Goal: Task Accomplishment & Management: Complete application form

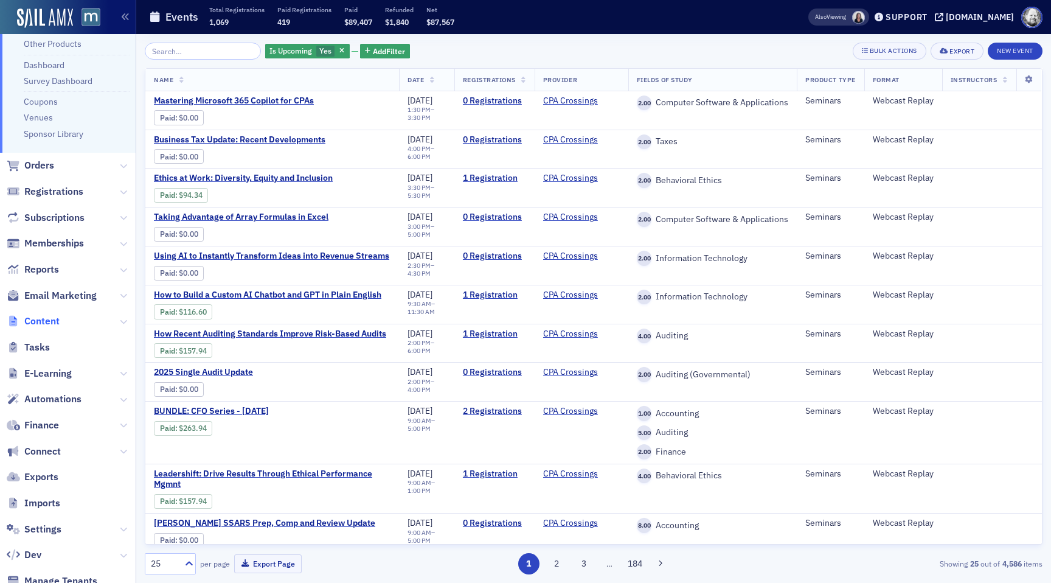
scroll to position [184, 0]
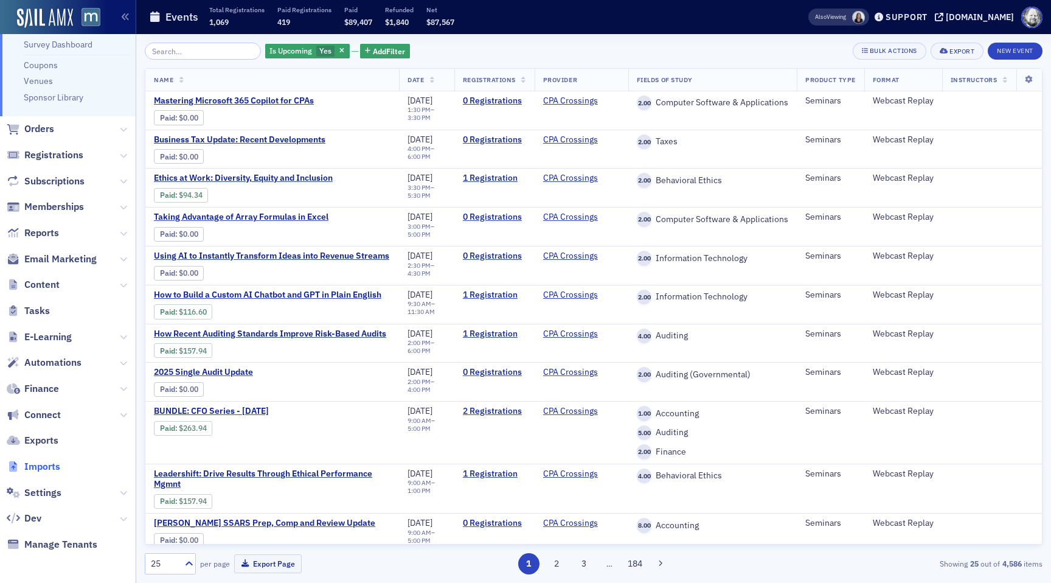
click at [46, 469] on span "Imports" at bounding box center [42, 466] width 36 height 13
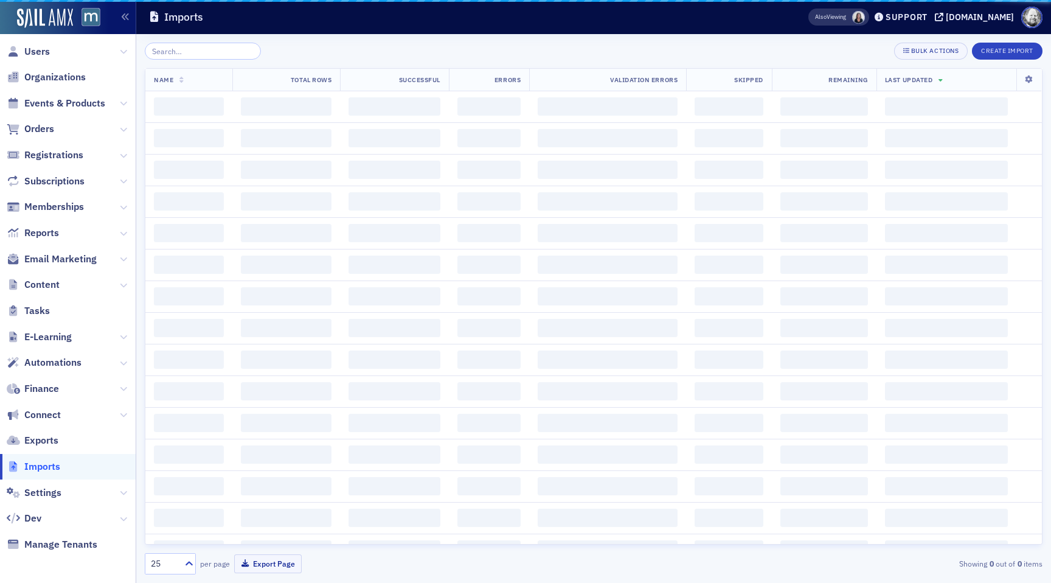
scroll to position [4, 0]
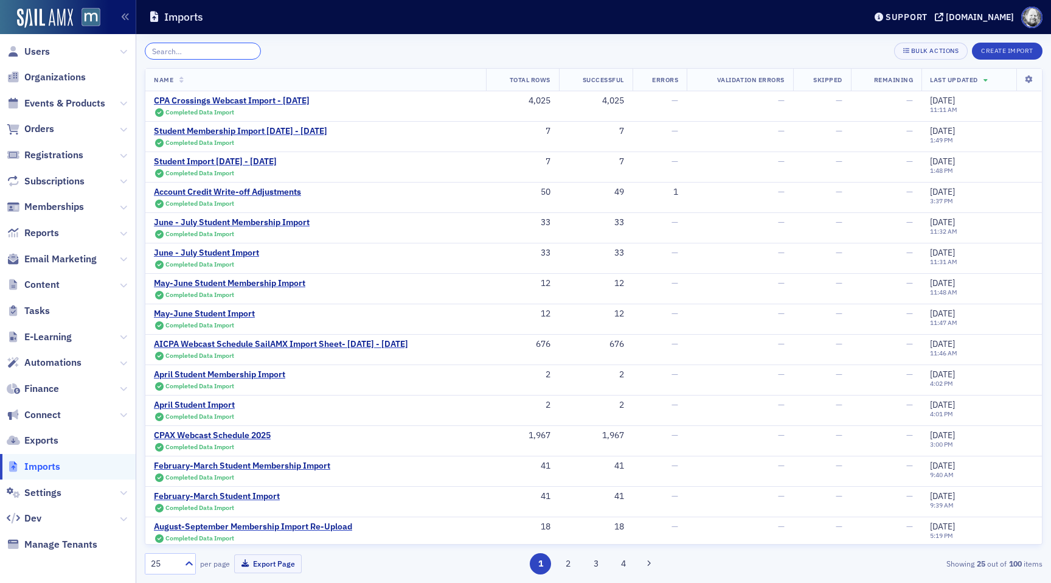
click at [201, 57] on input "search" at bounding box center [203, 51] width 116 height 17
click at [999, 52] on button "Create Import" at bounding box center [1007, 51] width 71 height 17
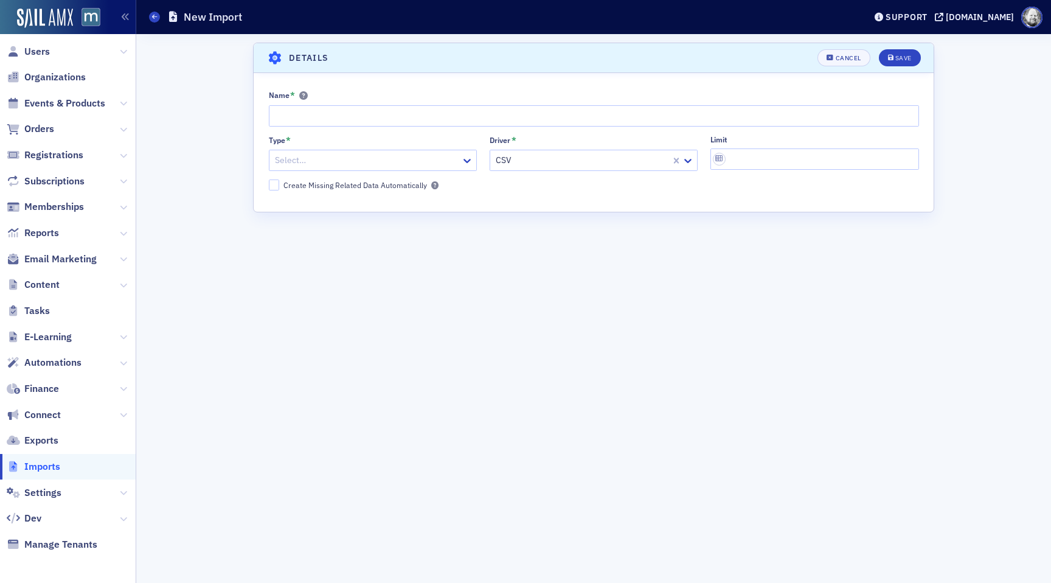
click at [302, 103] on div "Name *" at bounding box center [594, 108] width 650 height 36
click at [302, 114] on input "Name *" at bounding box center [594, 115] width 650 height 21
paste input "Student Import July 2025 - August 2025"
type input "Student Import [DATE] - [DATE]"
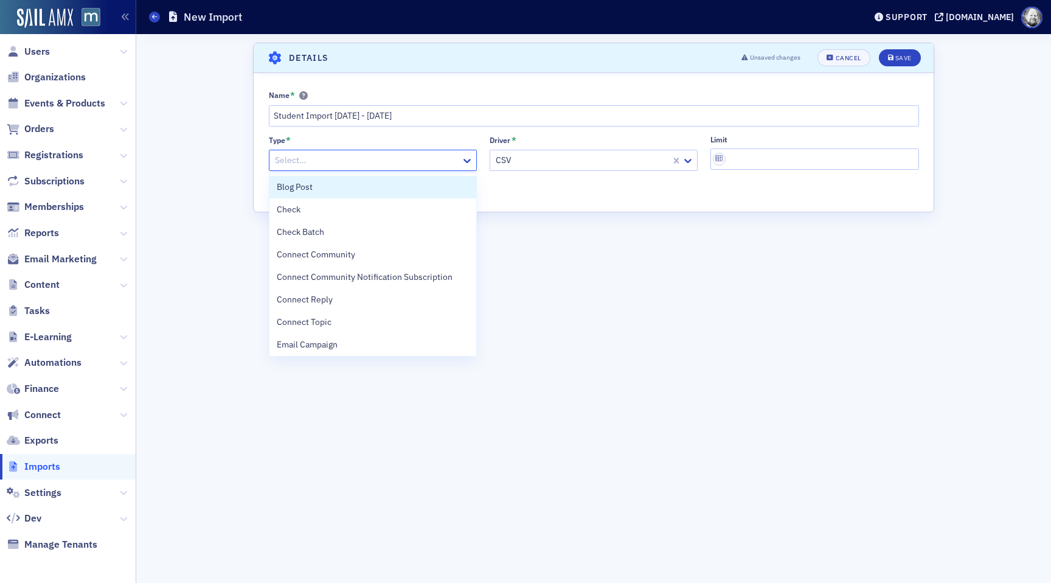
click at [443, 162] on div at bounding box center [367, 160] width 186 height 15
type input "user"
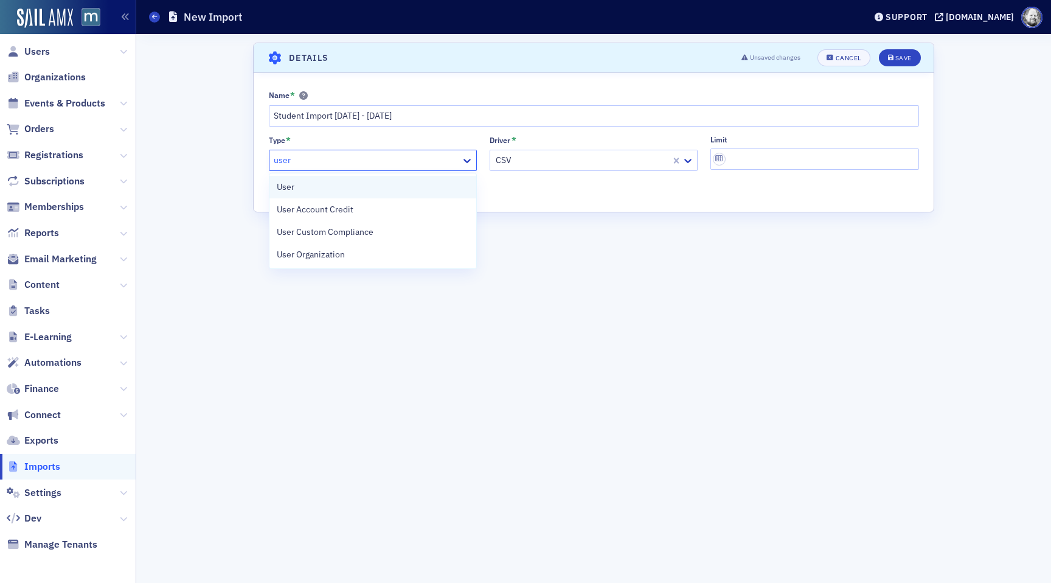
click at [408, 182] on div "User" at bounding box center [373, 187] width 192 height 13
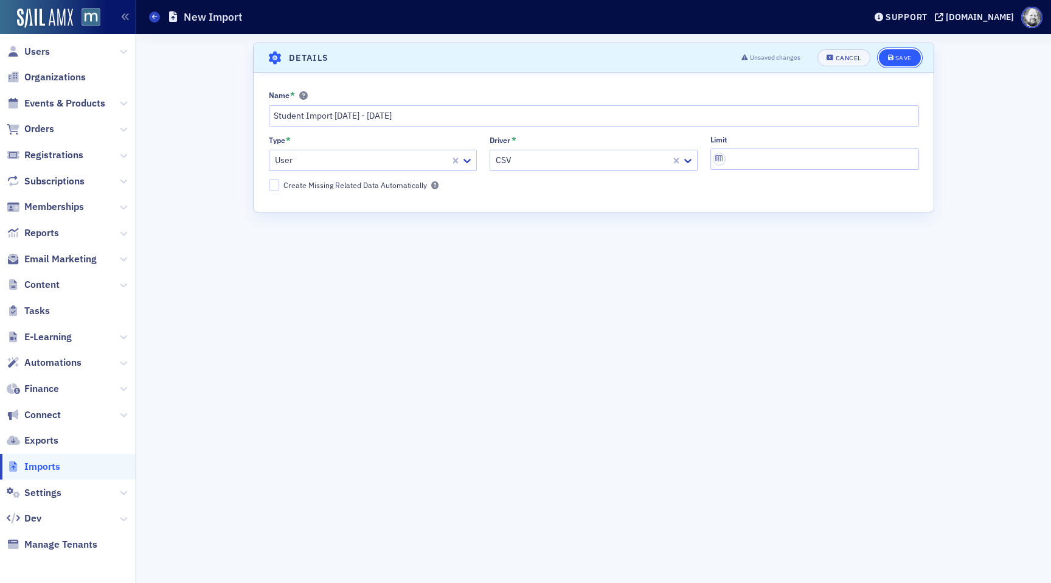
click at [908, 60] on div "Save" at bounding box center [903, 58] width 16 height 7
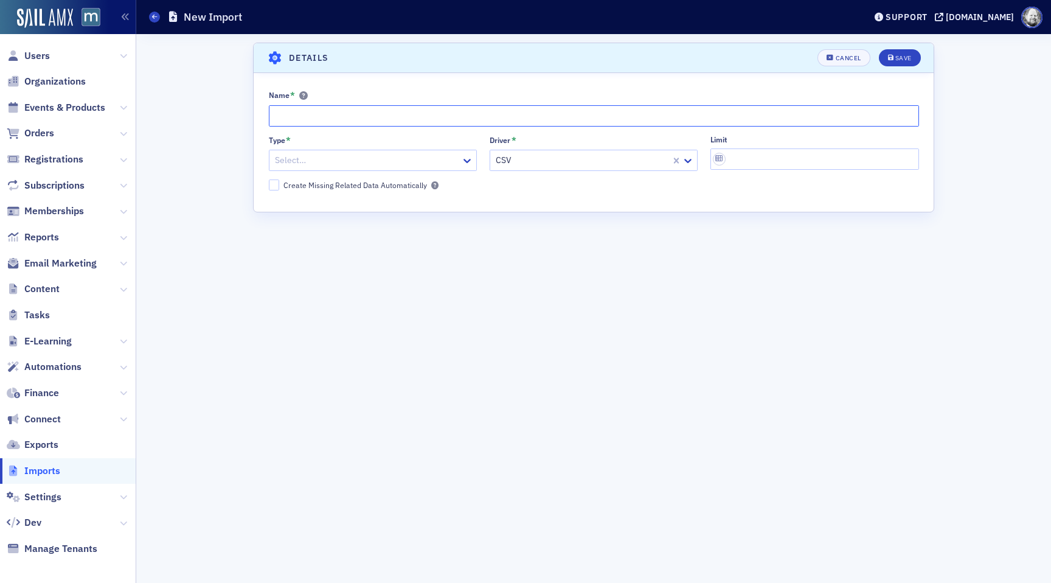
click at [352, 108] on input "Name *" at bounding box center [594, 115] width 650 height 21
paste input "Student Import [DATE] - [DATE]"
type input "Student Membership Import [DATE] - [DATE]"
click at [374, 158] on div at bounding box center [367, 160] width 186 height 15
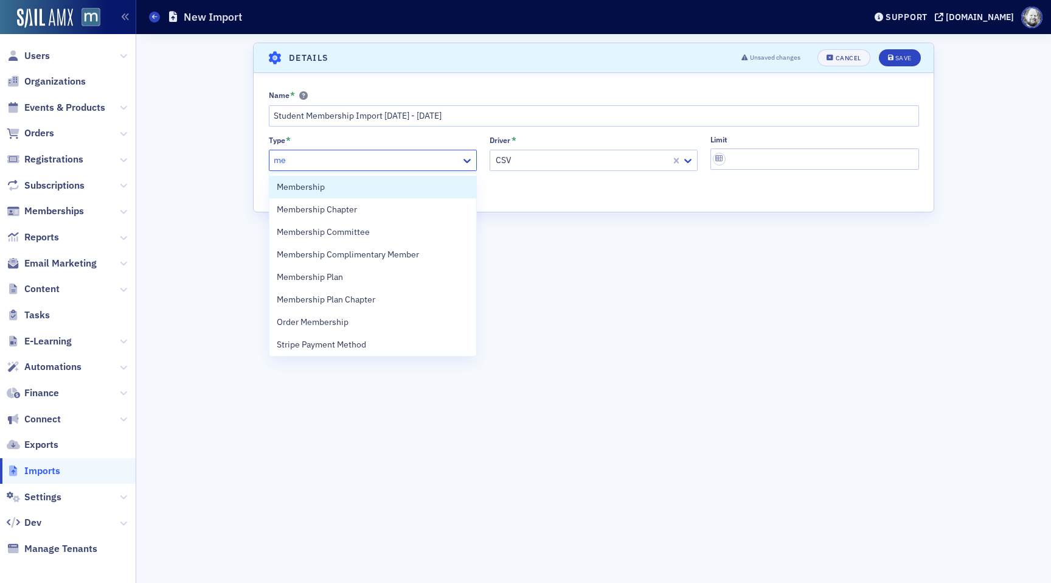
type input "mem"
click at [355, 182] on div "Membership" at bounding box center [373, 187] width 192 height 13
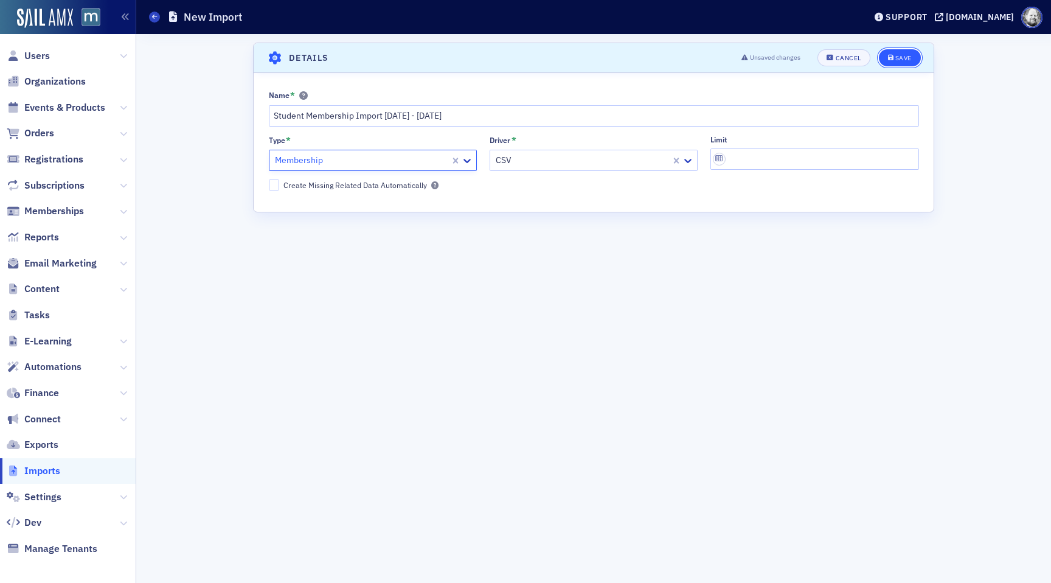
click at [900, 61] on div "Save" at bounding box center [903, 58] width 16 height 7
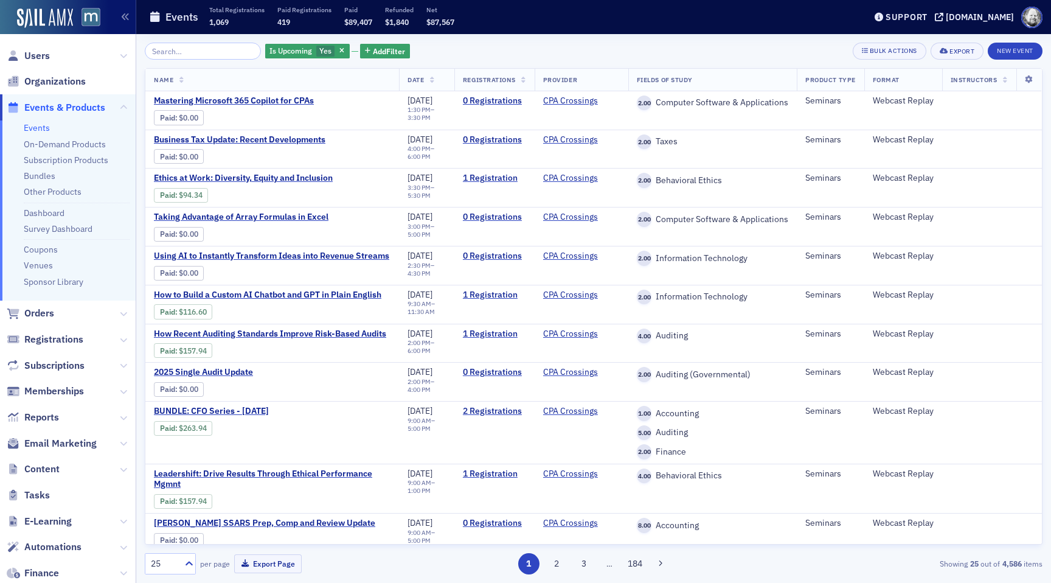
click at [41, 127] on link "Events" at bounding box center [37, 127] width 26 height 11
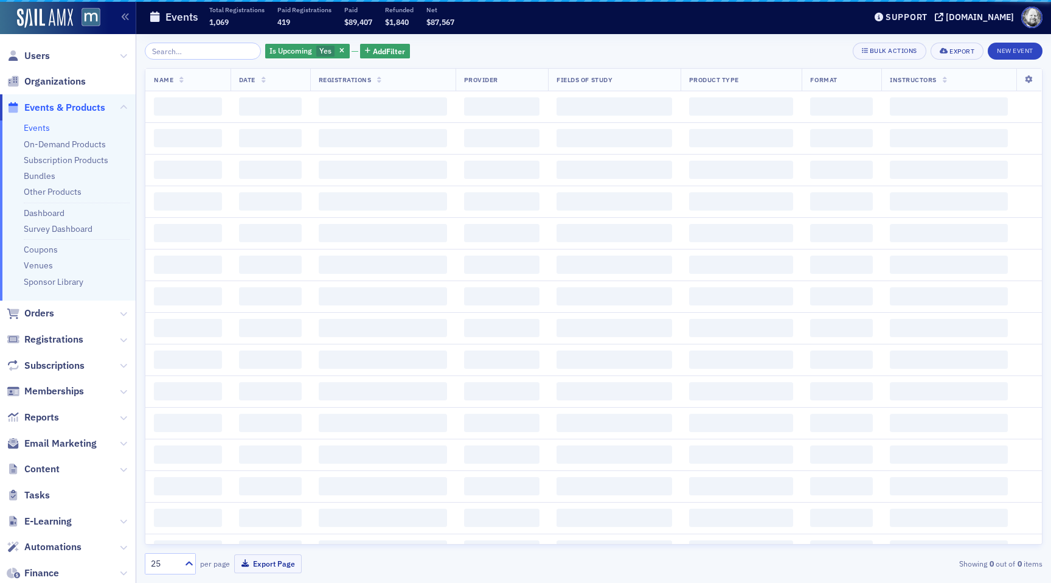
click at [337, 52] on span "button" at bounding box center [342, 51] width 11 height 11
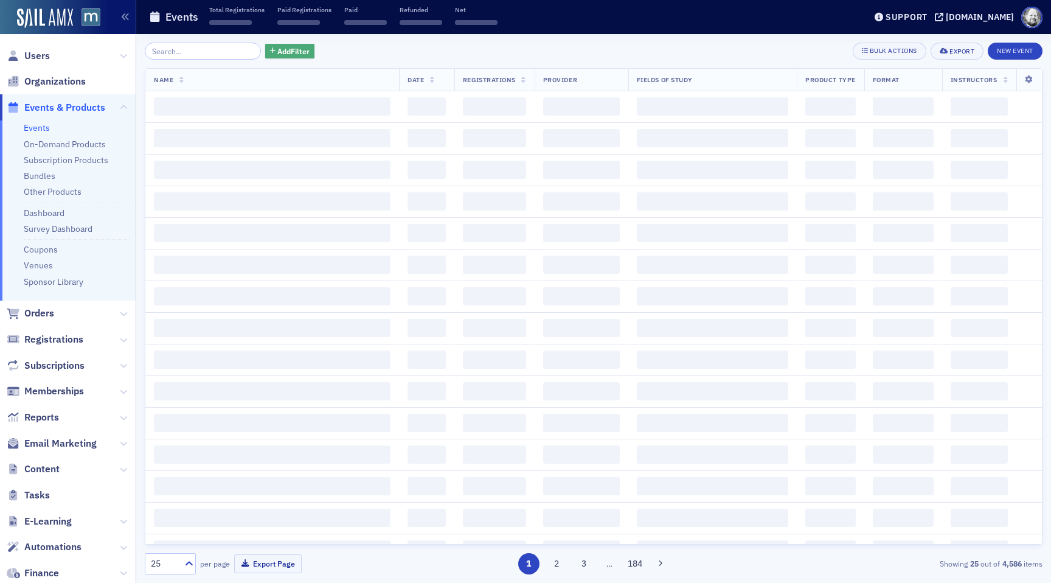
click at [287, 52] on span "Add Filter" at bounding box center [293, 51] width 32 height 11
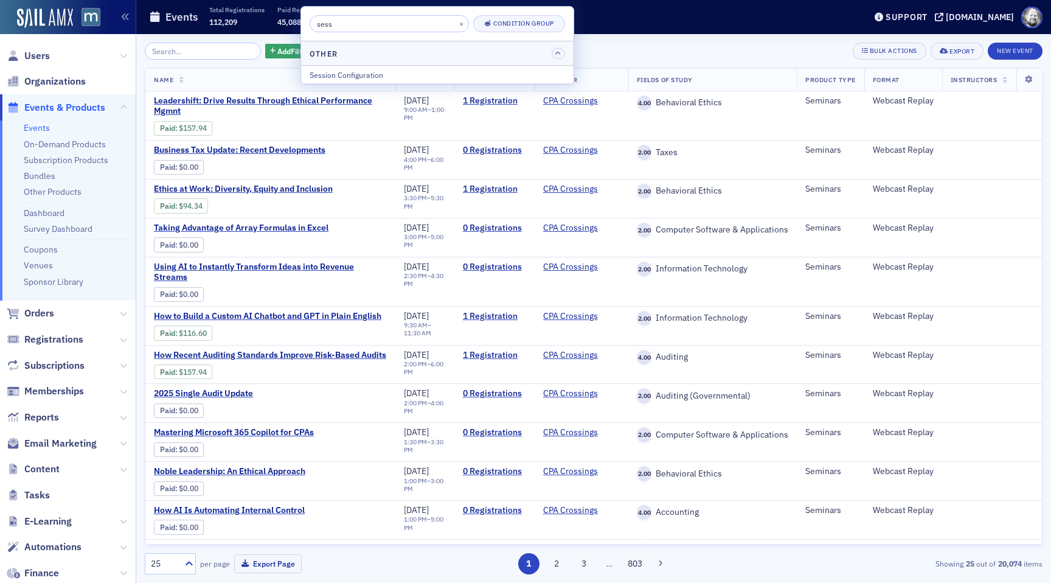
type input "sess"
click at [355, 75] on div "Session Configuration" at bounding box center [437, 74] width 255 height 11
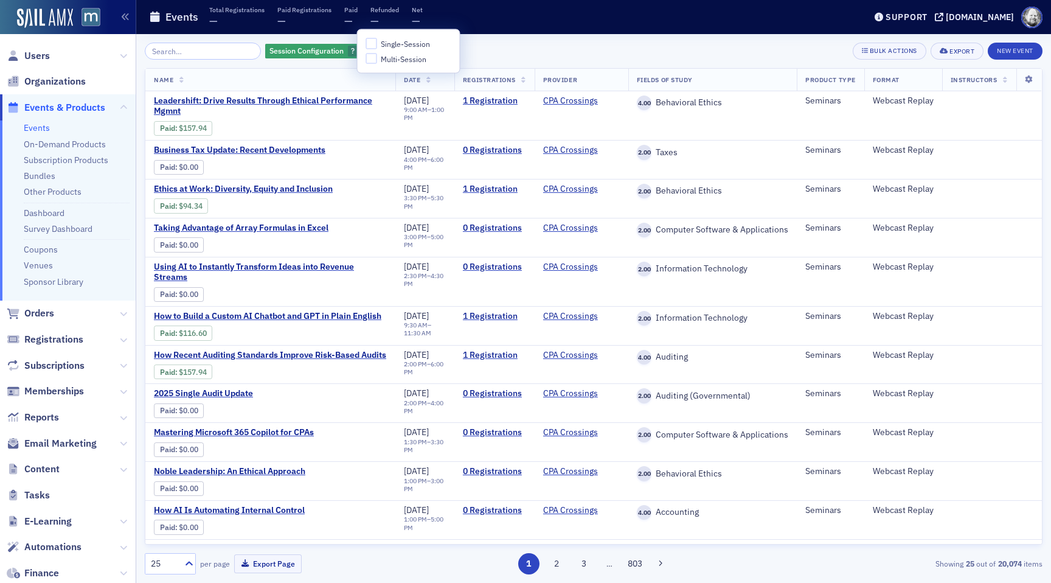
click at [377, 40] on label "Single-Session" at bounding box center [398, 43] width 64 height 11
click at [377, 40] on input "Single-Session" at bounding box center [371, 43] width 11 height 11
checkbox input "true"
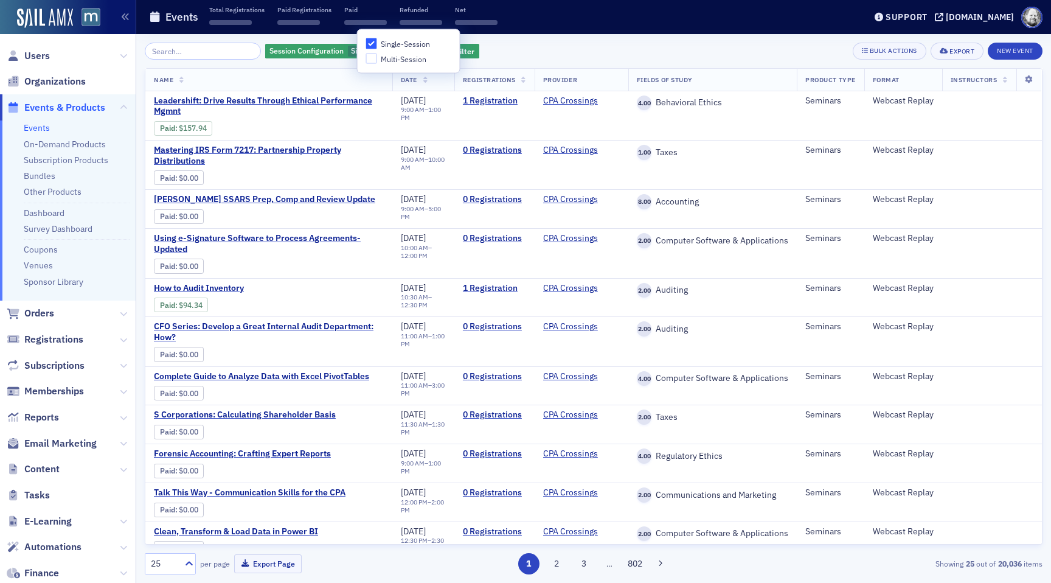
click at [501, 50] on div "Session Configuration Single-Session Add Filter Bulk Actions Export New Event" at bounding box center [594, 51] width 898 height 17
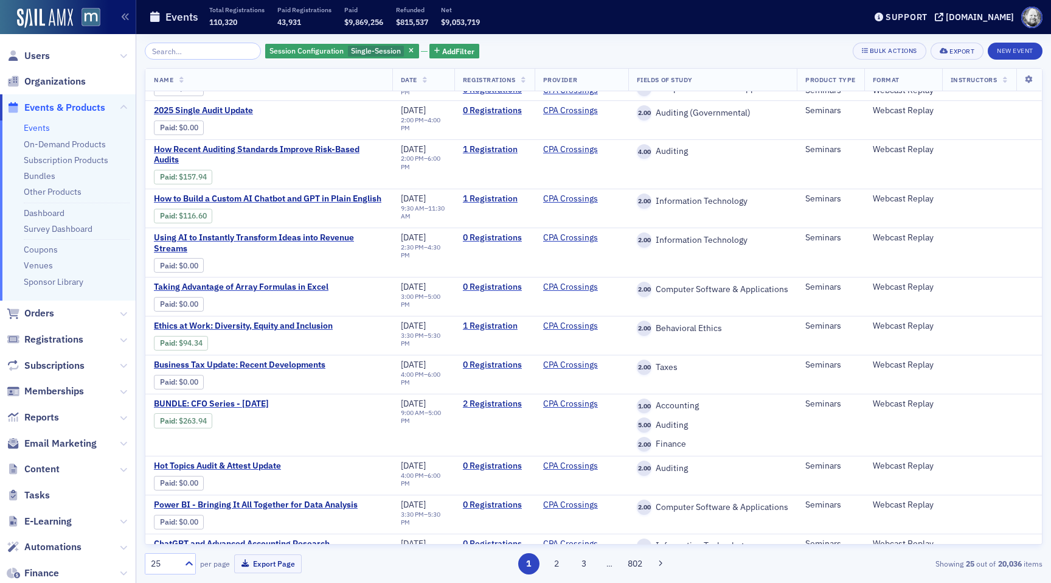
scroll to position [615, 0]
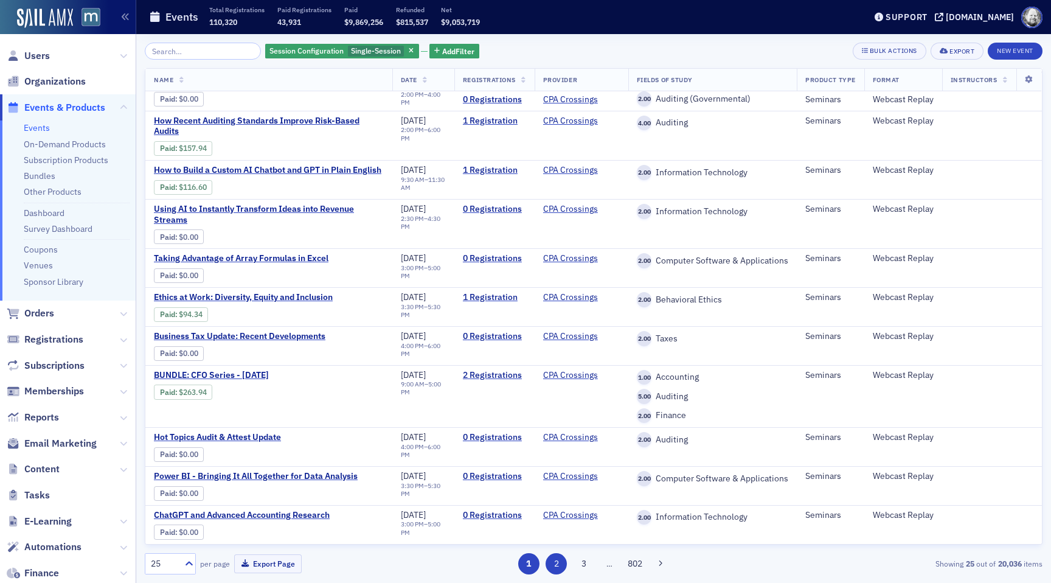
click at [560, 559] on button "2" at bounding box center [556, 563] width 21 height 21
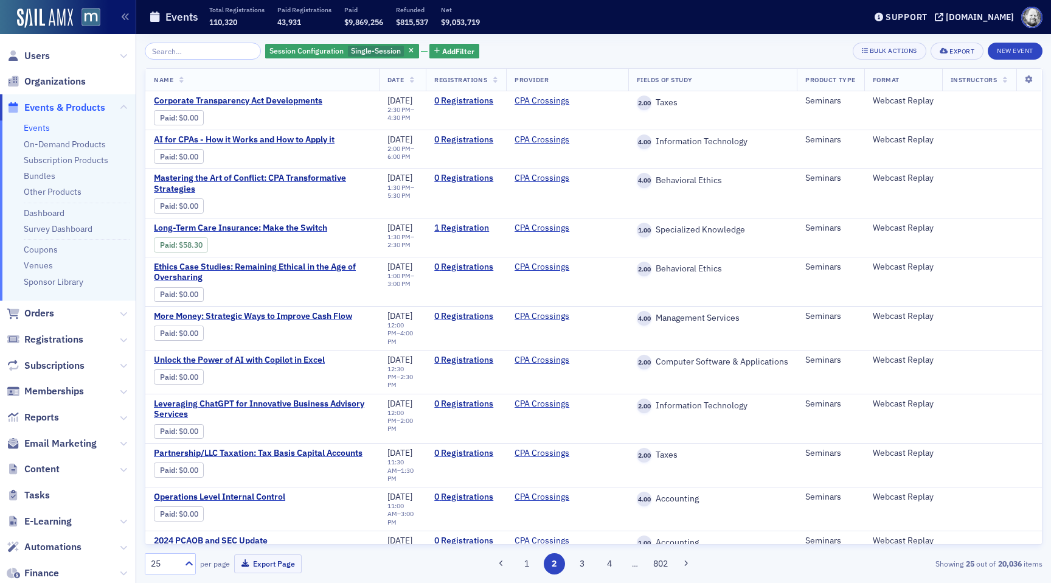
click at [560, 559] on button "2" at bounding box center [554, 563] width 21 height 21
click at [589, 561] on button "3" at bounding box center [581, 563] width 21 height 21
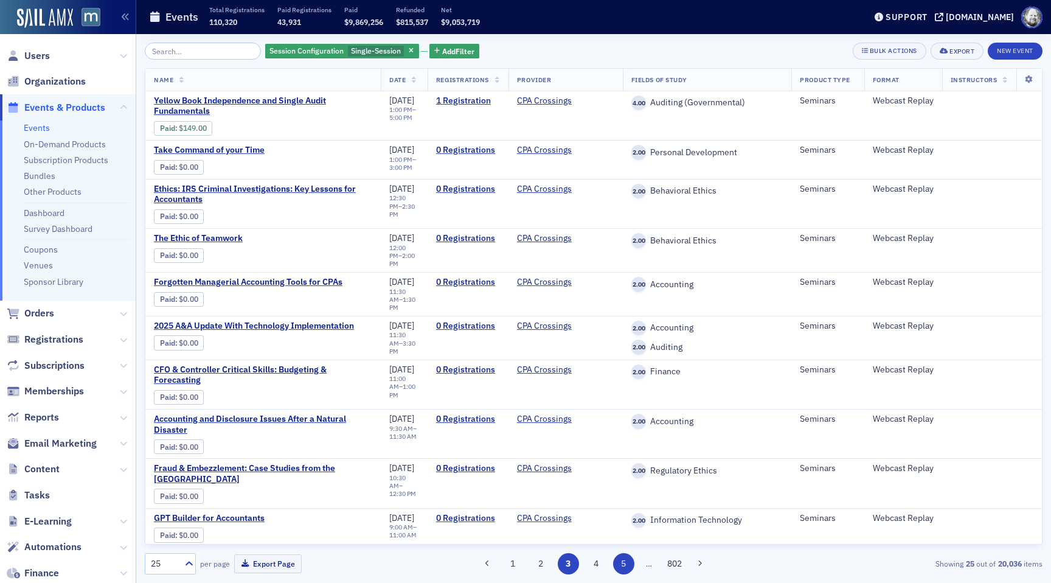
click at [621, 563] on button "5" at bounding box center [623, 563] width 21 height 21
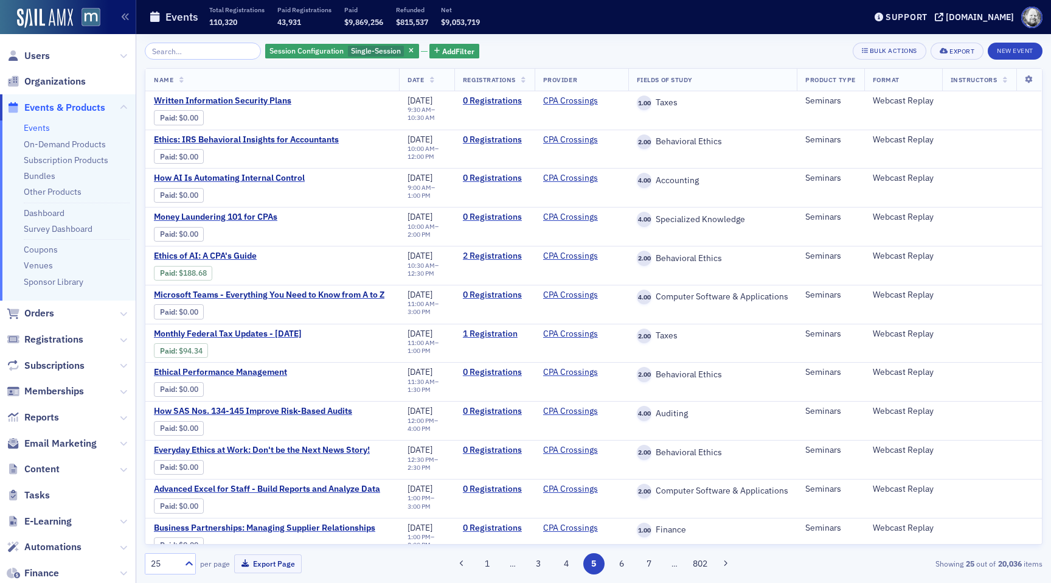
click at [659, 560] on div "1 … 3 4 5 6 7 … 802" at bounding box center [593, 563] width 291 height 21
click at [652, 560] on button "7" at bounding box center [649, 563] width 21 height 21
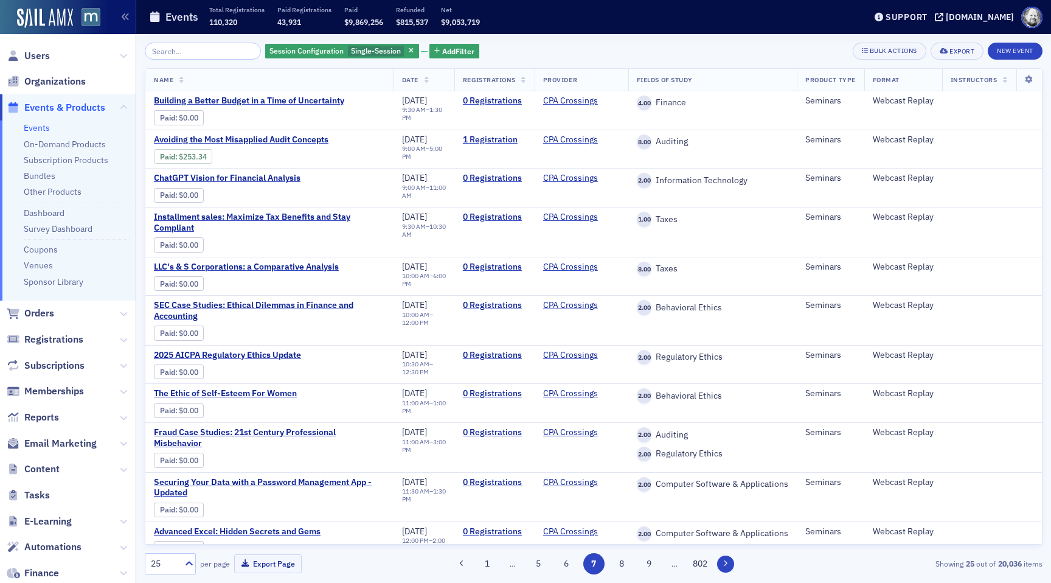
click at [719, 566] on button at bounding box center [725, 563] width 17 height 17
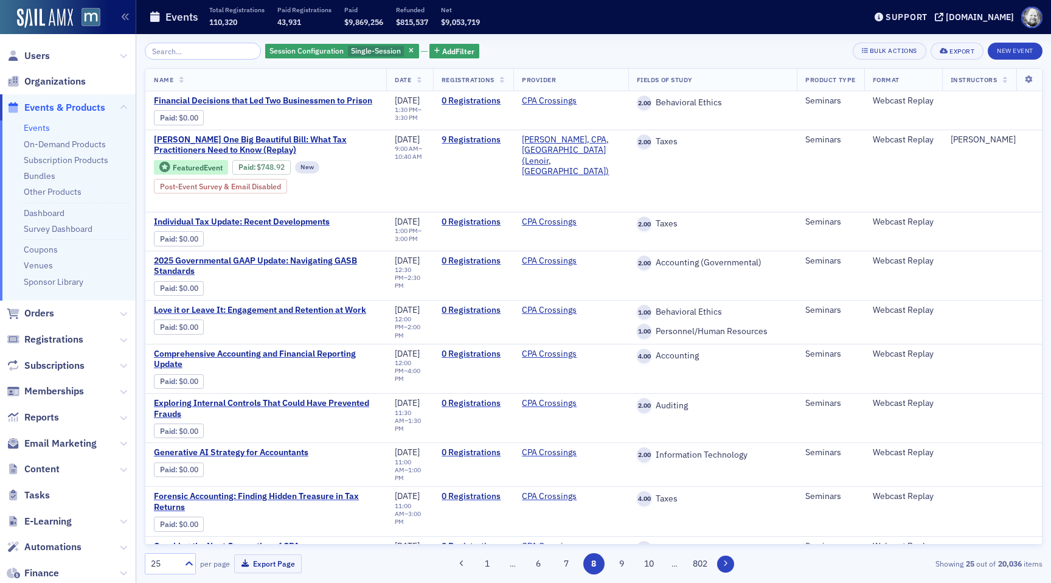
click at [719, 566] on button at bounding box center [725, 563] width 17 height 17
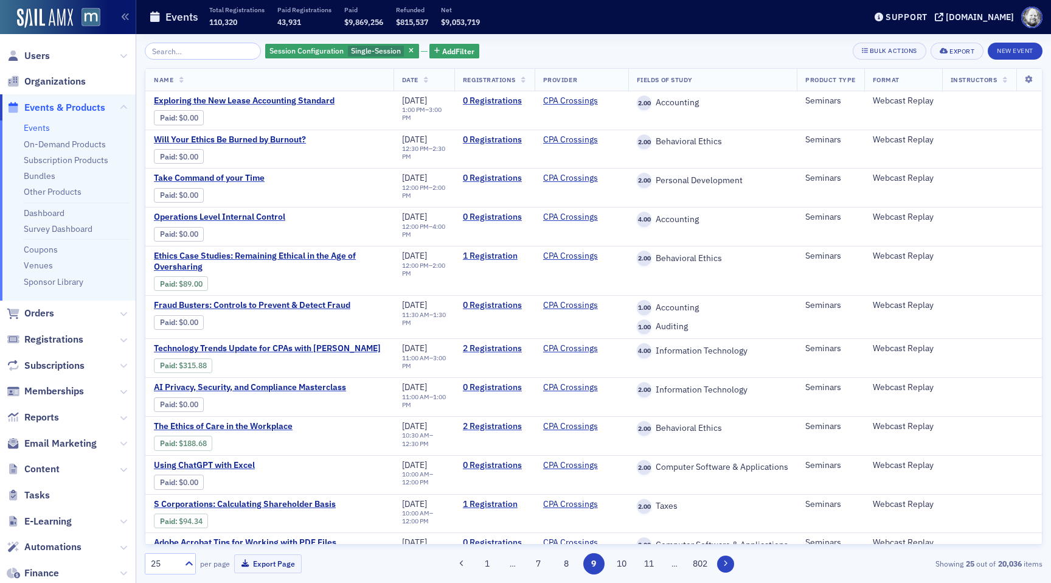
click at [718, 565] on button at bounding box center [725, 563] width 17 height 17
